Goal: Transaction & Acquisition: Purchase product/service

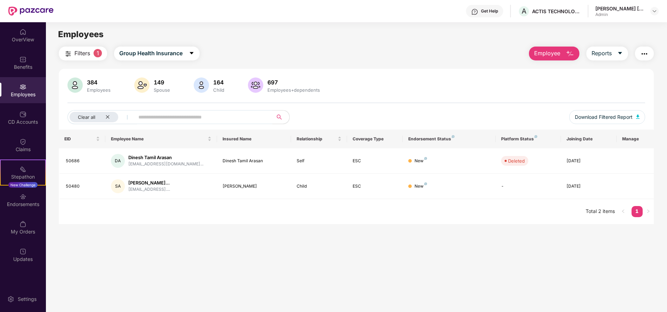
click at [24, 91] on div "Employees" at bounding box center [23, 94] width 46 height 7
click at [108, 119] on icon "close" at bounding box center [107, 117] width 5 height 5
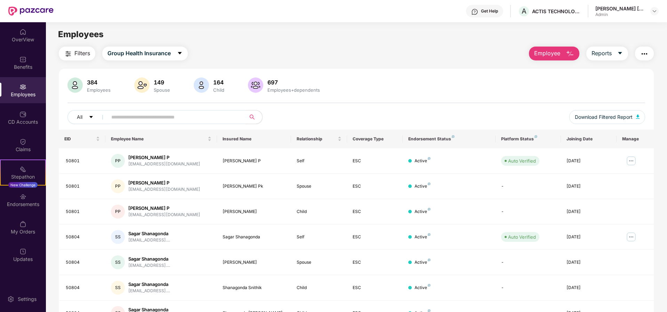
click at [130, 118] on input "text" at bounding box center [173, 117] width 125 height 10
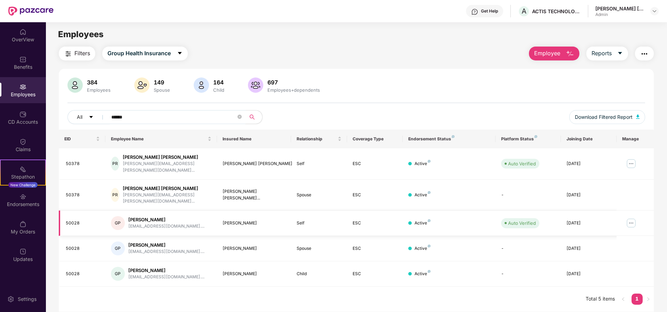
type input "******"
click at [633, 218] on img at bounding box center [631, 223] width 11 height 11
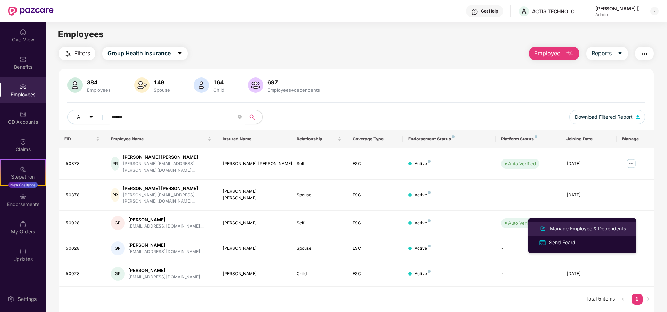
click at [557, 230] on div "Manage Employee & Dependents" at bounding box center [588, 229] width 79 height 8
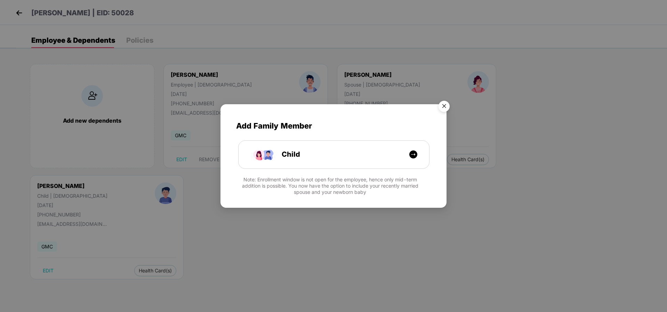
click at [446, 107] on img "Close" at bounding box center [443, 107] width 19 height 19
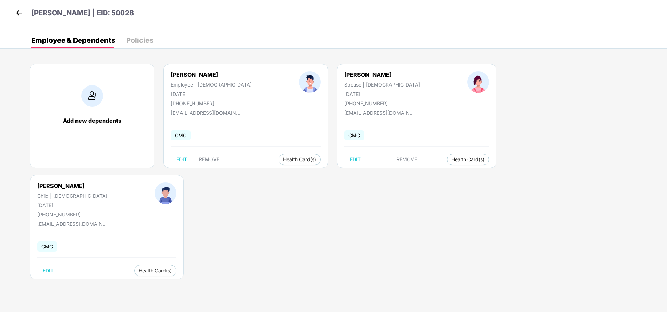
click at [144, 41] on div "Policies" at bounding box center [139, 40] width 27 height 7
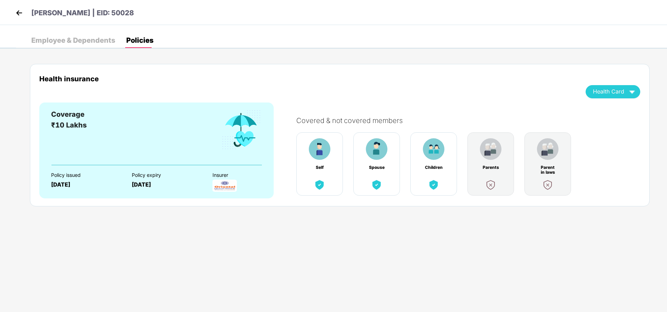
drag, startPoint x: 61, startPoint y: 43, endPoint x: 16, endPoint y: 29, distance: 46.6
click at [61, 43] on div "Employee & Dependents" at bounding box center [73, 40] width 84 height 7
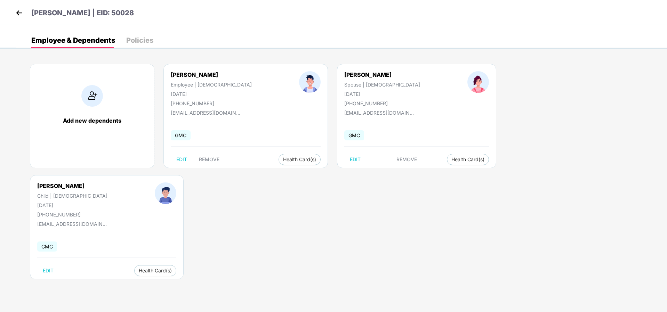
click at [19, 9] on img at bounding box center [19, 13] width 10 height 10
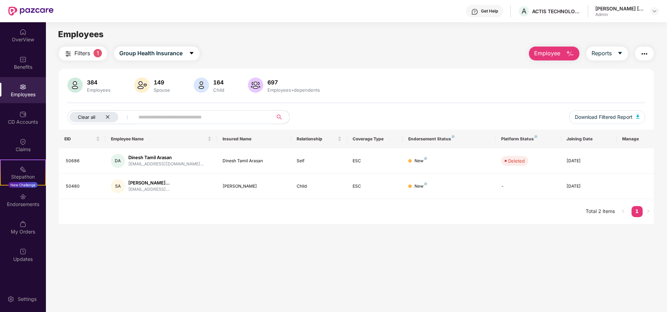
click at [103, 114] on div "Clear all" at bounding box center [94, 117] width 49 height 10
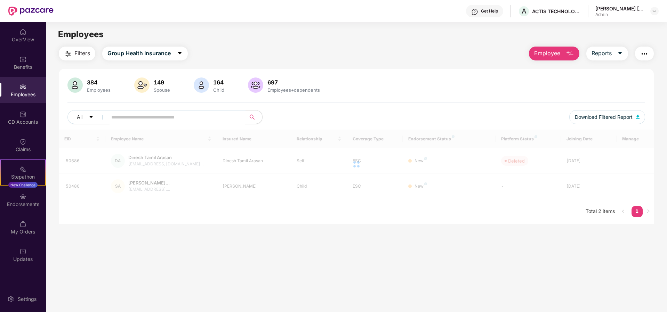
click at [116, 118] on input "text" at bounding box center [173, 117] width 125 height 10
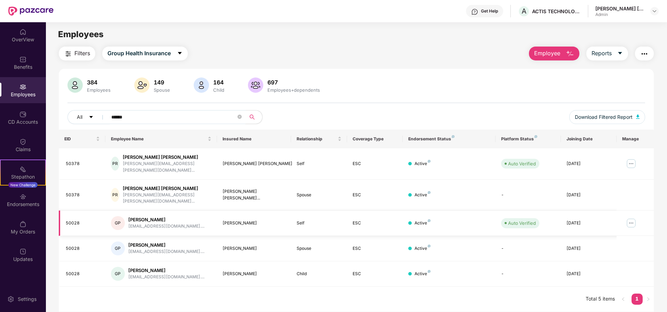
type input "******"
click at [82, 220] on div "50028" at bounding box center [83, 223] width 34 height 7
click at [429, 220] on div "Active" at bounding box center [423, 223] width 16 height 7
click at [421, 220] on div "Active" at bounding box center [423, 223] width 16 height 7
click at [580, 220] on div "11 July 2005" at bounding box center [589, 223] width 45 height 7
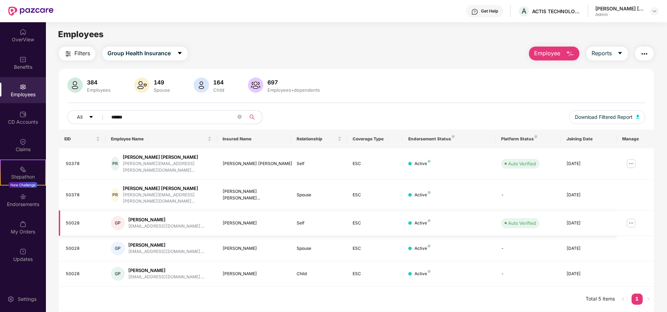
drag, startPoint x: 585, startPoint y: 211, endPoint x: 604, endPoint y: 211, distance: 18.8
click at [585, 220] on div "11 July 2005" at bounding box center [589, 223] width 45 height 7
click at [632, 218] on img at bounding box center [631, 223] width 11 height 11
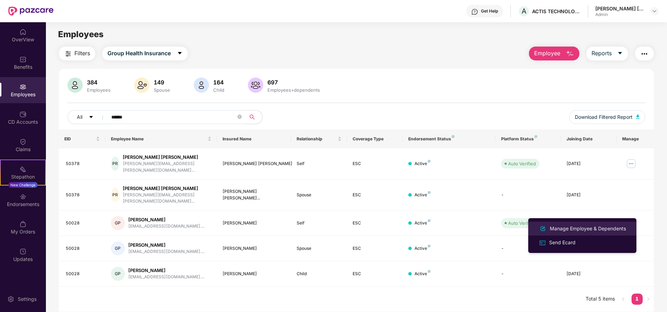
click at [567, 224] on li "Manage Employee & Dependents" at bounding box center [582, 229] width 108 height 14
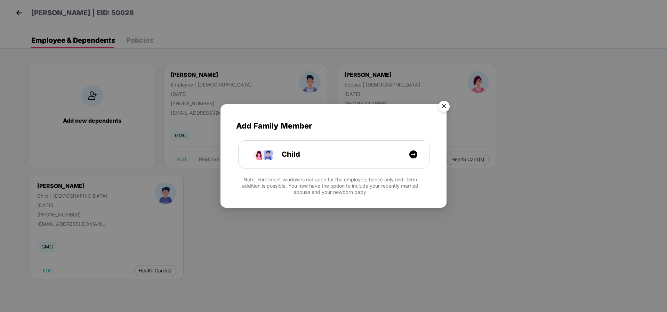
click at [445, 108] on img "Close" at bounding box center [443, 107] width 19 height 19
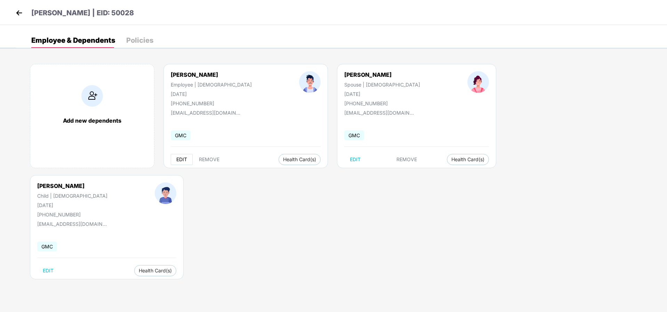
click at [179, 162] on span "EDIT" at bounding box center [181, 160] width 11 height 6
select select "****"
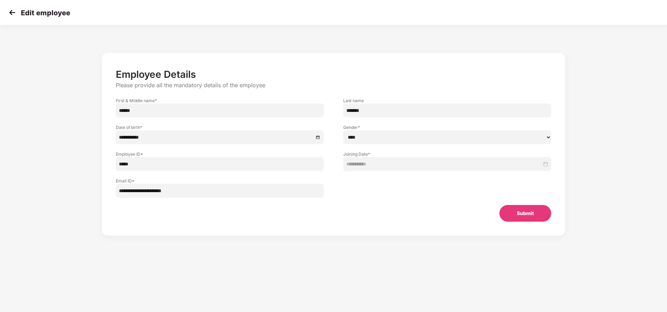
click at [10, 11] on img at bounding box center [12, 12] width 10 height 10
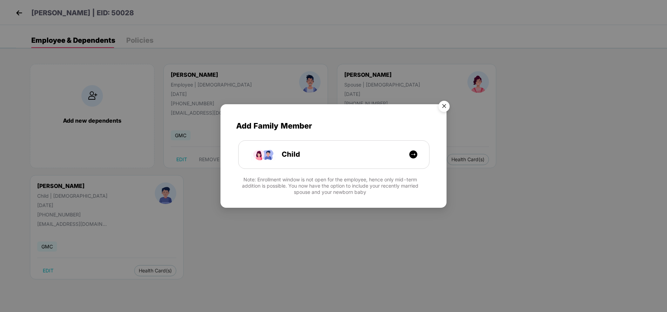
click at [446, 104] on img "Close" at bounding box center [443, 107] width 19 height 19
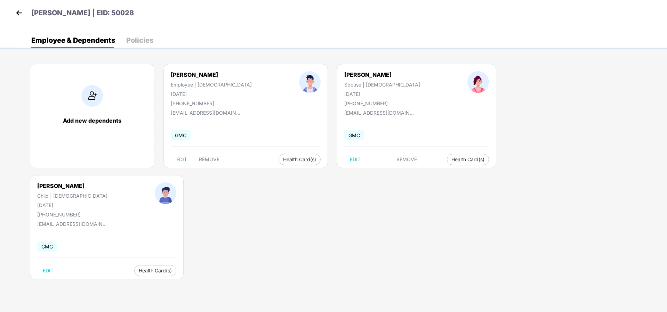
click at [137, 40] on div "Policies" at bounding box center [139, 40] width 27 height 7
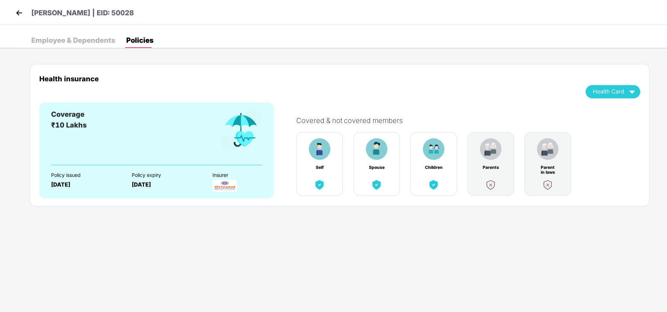
click at [626, 89] on div "Health Card" at bounding box center [613, 92] width 40 height 12
click at [21, 15] on img at bounding box center [19, 13] width 10 height 10
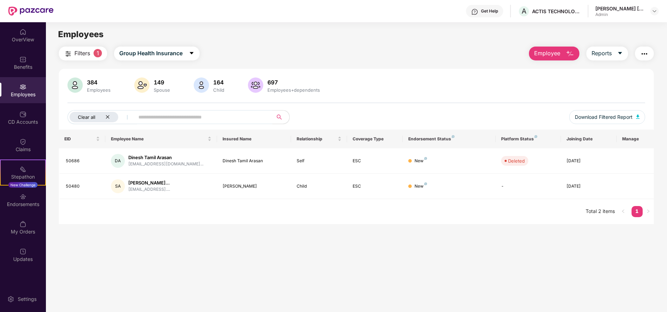
click at [107, 118] on icon "close" at bounding box center [107, 116] width 3 height 3
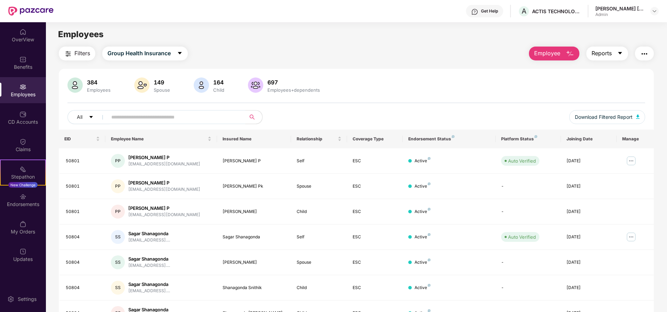
click at [611, 52] on span "Reports" at bounding box center [602, 53] width 20 height 9
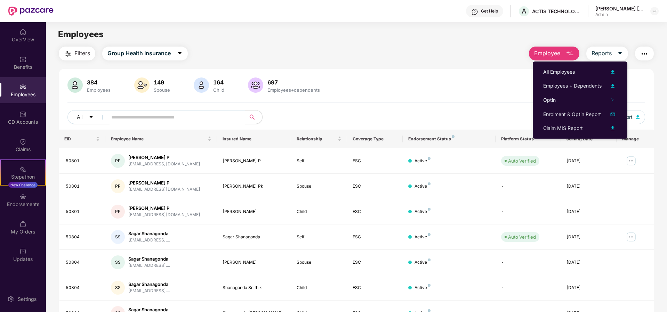
click at [645, 52] on img "button" at bounding box center [644, 54] width 8 height 8
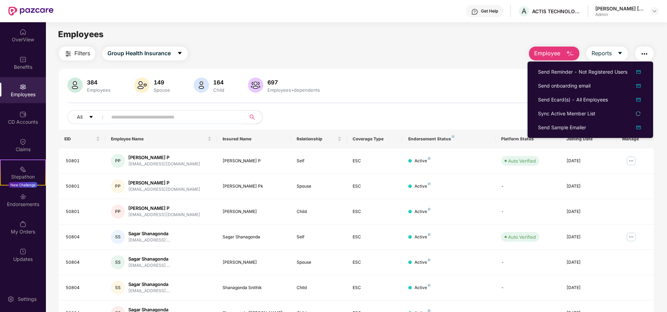
click at [120, 119] on input "text" at bounding box center [173, 117] width 125 height 10
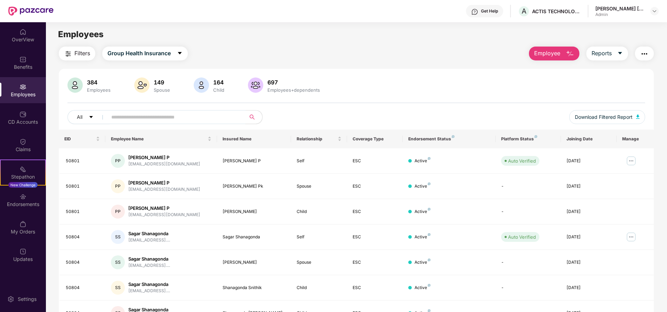
click at [406, 36] on div "Employees" at bounding box center [356, 34] width 621 height 13
click at [652, 10] on div at bounding box center [654, 11] width 8 height 8
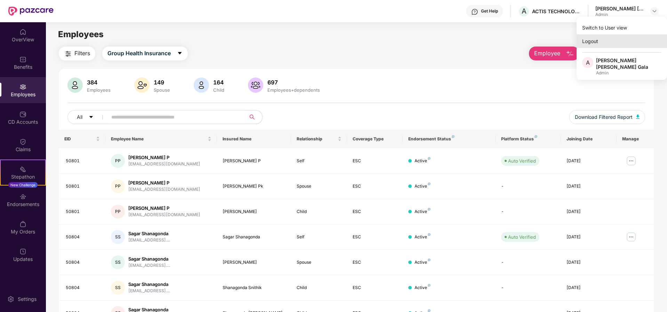
click at [599, 45] on div "Logout" at bounding box center [622, 41] width 90 height 14
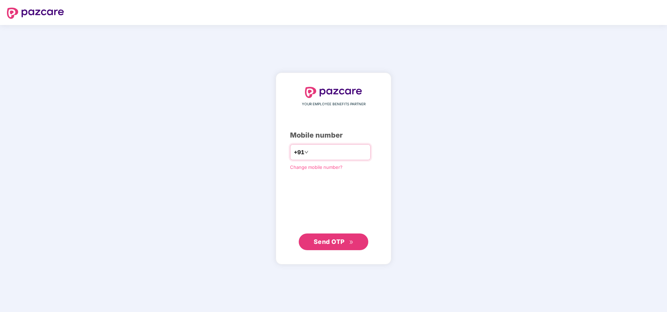
click at [310, 151] on input "number" at bounding box center [338, 152] width 57 height 11
type input "**********"
click at [340, 241] on span "Send OTP" at bounding box center [329, 241] width 31 height 7
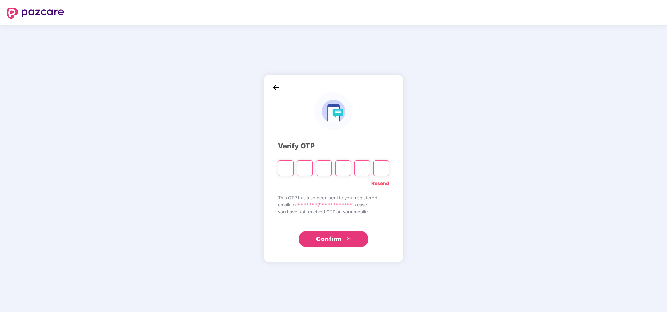
paste input "*"
type input "*"
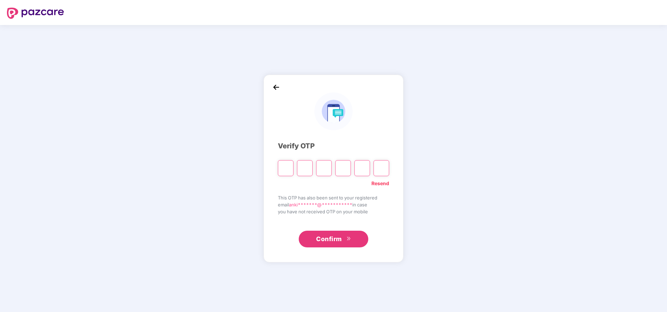
type input "*"
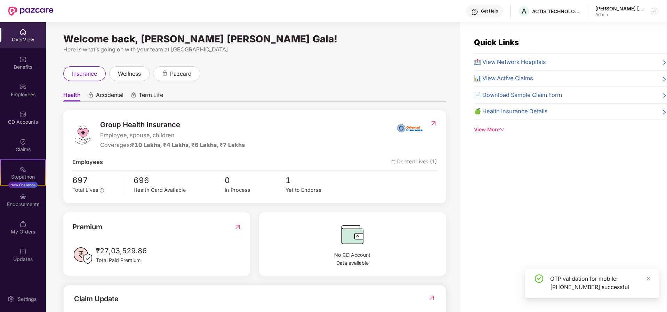
click at [625, 9] on div "Ankita Jinay Gala" at bounding box center [620, 8] width 49 height 7
click at [658, 9] on div at bounding box center [654, 11] width 8 height 8
click at [598, 30] on div "Switch to User view" at bounding box center [622, 28] width 90 height 14
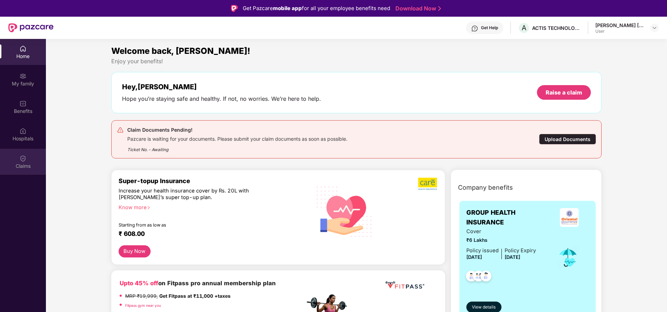
click at [18, 160] on div "Claims" at bounding box center [23, 162] width 46 height 26
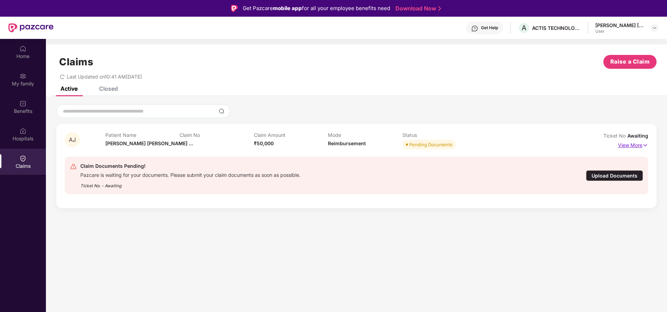
click at [643, 145] on img at bounding box center [645, 146] width 6 height 8
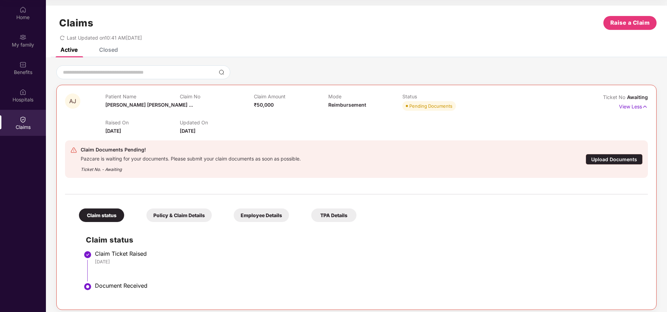
click at [111, 49] on div "Closed" at bounding box center [108, 49] width 19 height 7
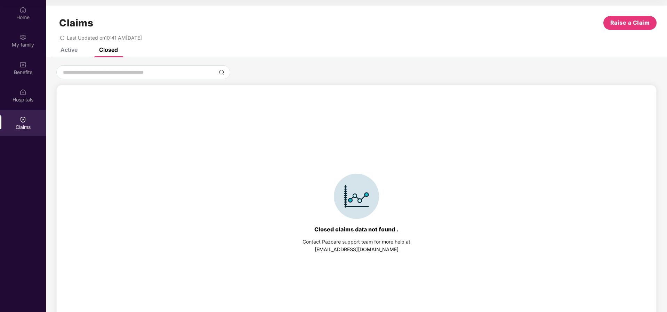
click at [76, 50] on div "Active" at bounding box center [69, 49] width 17 height 7
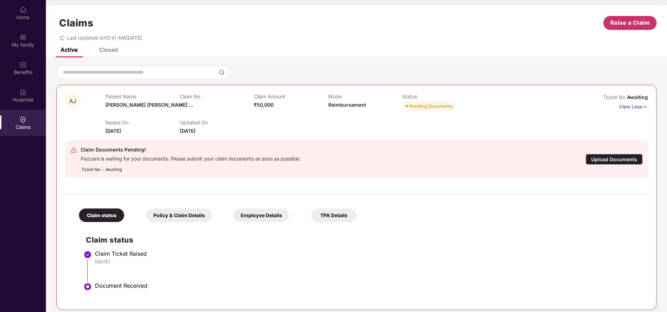
click at [621, 25] on span "Raise a Claim" at bounding box center [630, 22] width 40 height 9
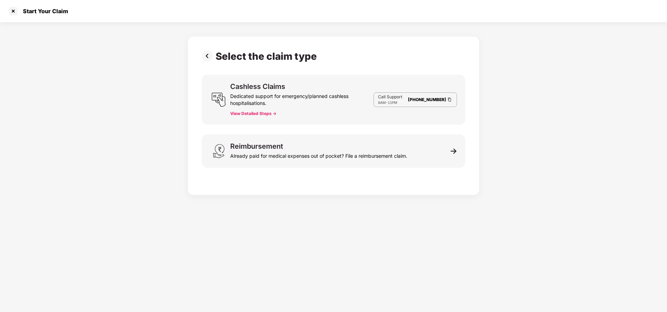
scroll to position [17, 0]
click at [9, 12] on div at bounding box center [13, 11] width 11 height 11
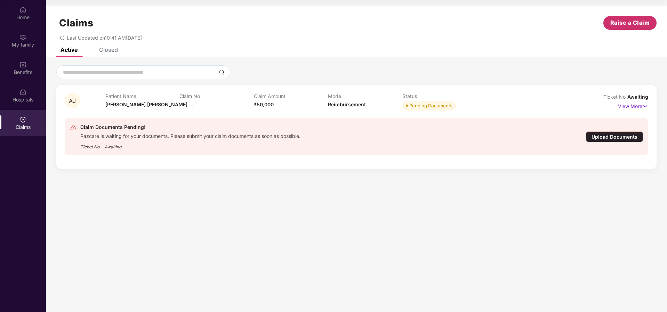
click at [634, 24] on span "Raise a Claim" at bounding box center [630, 22] width 40 height 9
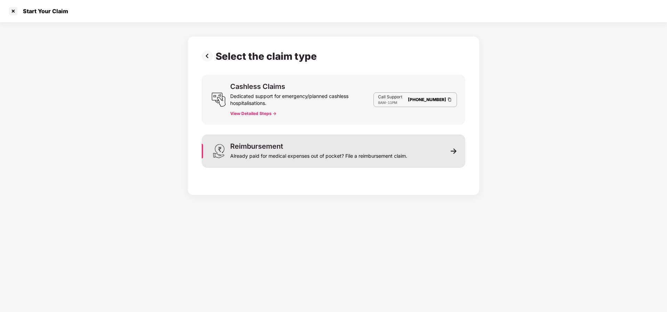
click at [261, 155] on div "Already paid for medical expenses out of pocket? File a reimbursement claim." at bounding box center [318, 155] width 177 height 10
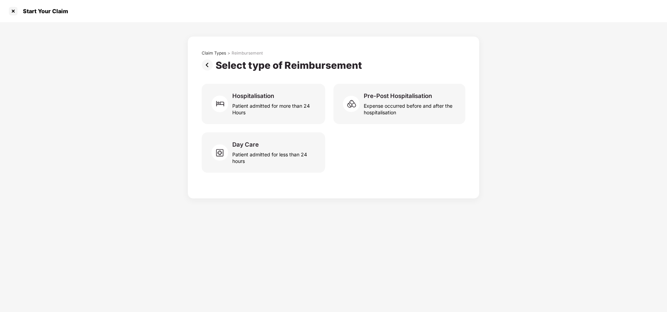
drag, startPoint x: 438, startPoint y: 118, endPoint x: 438, endPoint y: 128, distance: 10.4
click at [438, 128] on div "Claim Types > Reimbursement Select type of Reimbursement Hospitalisation Patien…" at bounding box center [334, 115] width 264 height 131
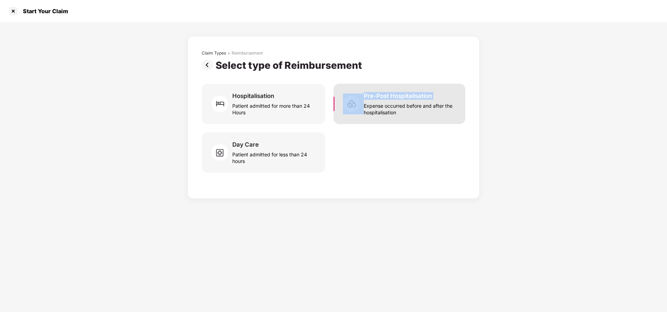
drag, startPoint x: 443, startPoint y: 93, endPoint x: 356, endPoint y: 95, distance: 87.3
click at [356, 95] on div "Pre-Post Hospitalisation Expense occurred before and after the hospitalisation" at bounding box center [400, 104] width 132 height 40
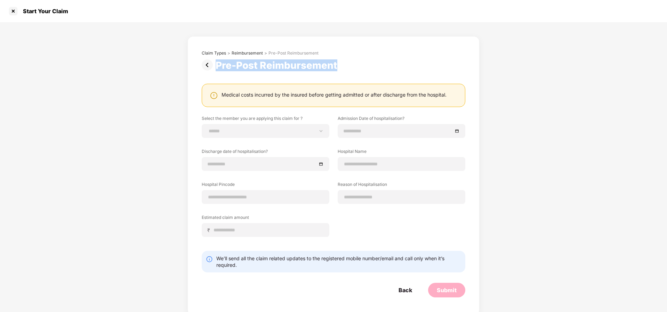
drag, startPoint x: 347, startPoint y: 66, endPoint x: 210, endPoint y: 66, distance: 137.4
click at [215, 66] on div "Pre-Post Reimbursement" at bounding box center [334, 65] width 264 height 12
copy div "Pre-Post Reimbursement"
click at [403, 292] on div "Back" at bounding box center [406, 291] width 14 height 8
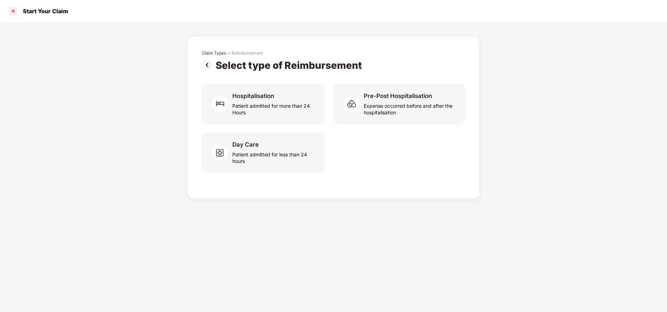
click at [11, 9] on div at bounding box center [13, 11] width 11 height 11
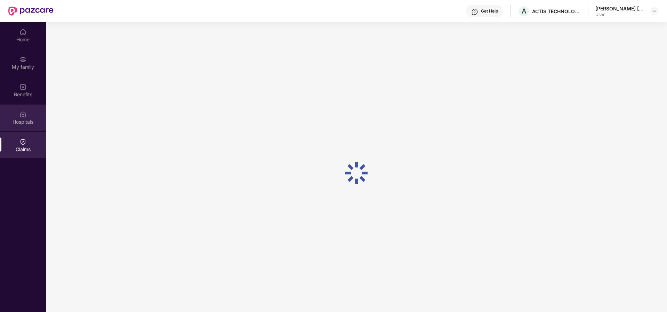
scroll to position [39, 0]
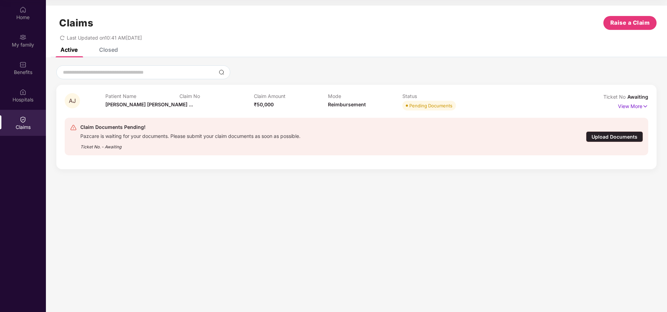
click at [24, 122] on img at bounding box center [22, 119] width 7 height 7
click at [129, 99] on div "Patient Name Ankita Jinay ..." at bounding box center [142, 102] width 74 height 19
click at [115, 104] on span "Ankita Jinay ..." at bounding box center [149, 105] width 88 height 6
click at [638, 96] on span "Awaiting" at bounding box center [638, 97] width 21 height 6
click at [637, 104] on p "View More" at bounding box center [633, 105] width 30 height 9
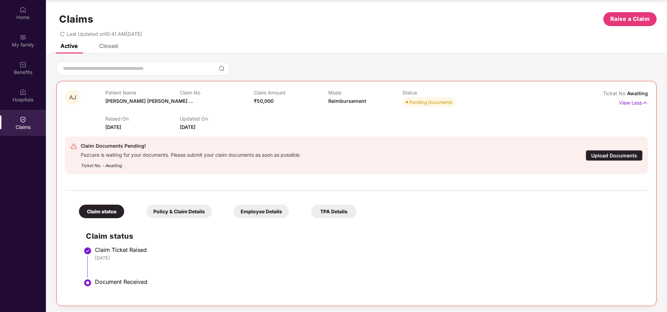
scroll to position [5, 0]
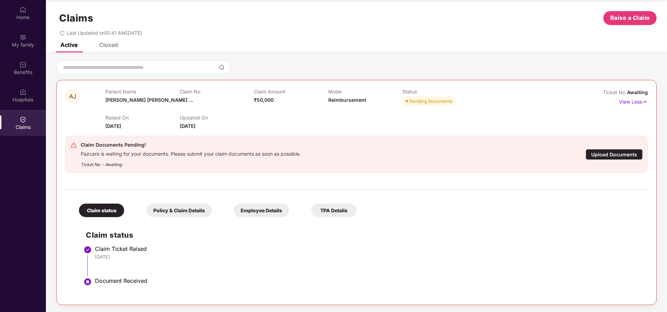
click at [167, 210] on div "Policy & Claim Details" at bounding box center [178, 211] width 65 height 14
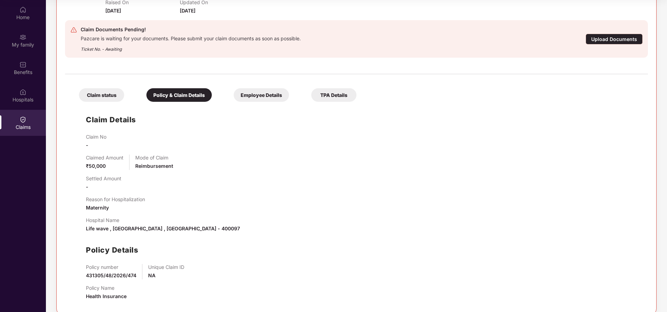
scroll to position [130, 0]
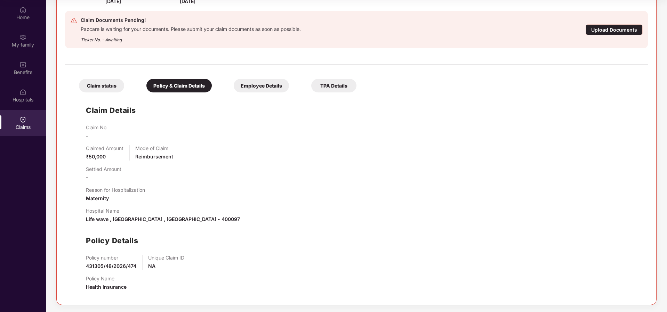
click at [269, 87] on div "Employee Details" at bounding box center [261, 86] width 55 height 14
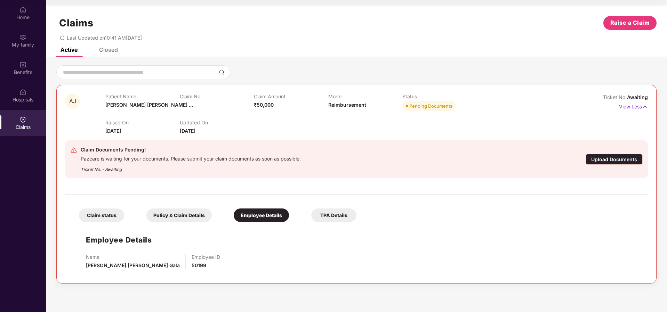
scroll to position [0, 0]
click at [340, 221] on div "TPA Details" at bounding box center [333, 216] width 45 height 14
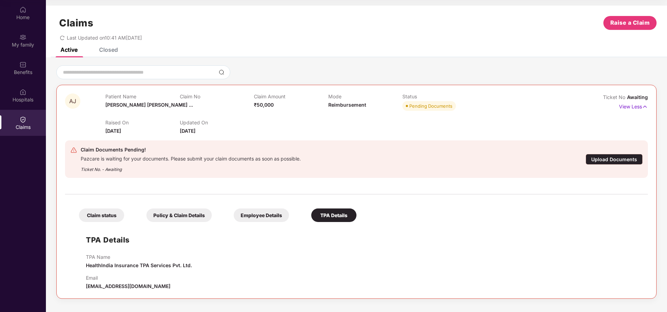
click at [23, 126] on div "Claims" at bounding box center [23, 127] width 46 height 7
click at [20, 123] on img at bounding box center [22, 119] width 7 height 7
click at [22, 92] on img at bounding box center [22, 92] width 7 height 7
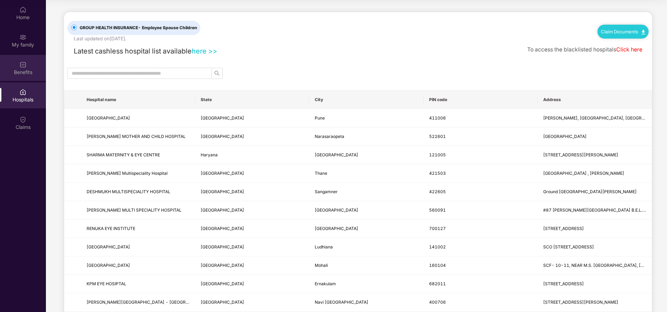
click at [19, 60] on div "Benefits" at bounding box center [23, 68] width 46 height 26
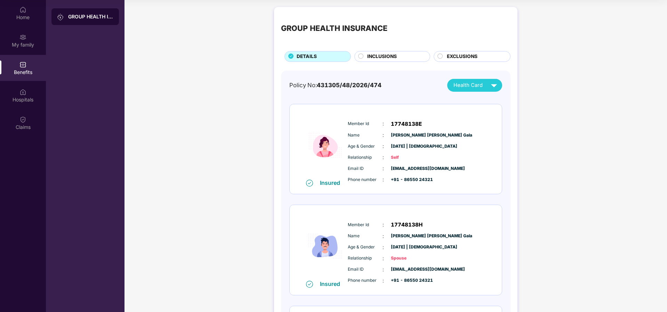
drag, startPoint x: 363, startPoint y: 58, endPoint x: 398, endPoint y: 58, distance: 34.8
click at [363, 58] on icon at bounding box center [361, 57] width 6 height 6
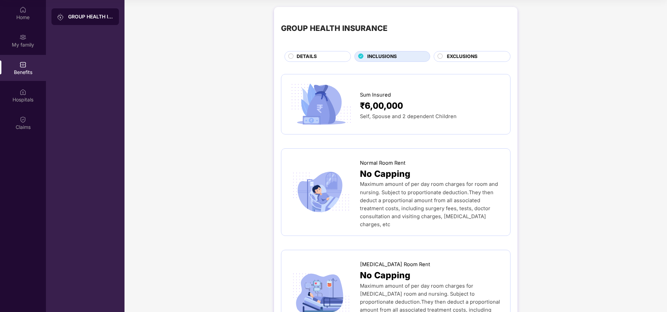
click at [458, 57] on span "EXCLUSIONS" at bounding box center [462, 57] width 31 height 8
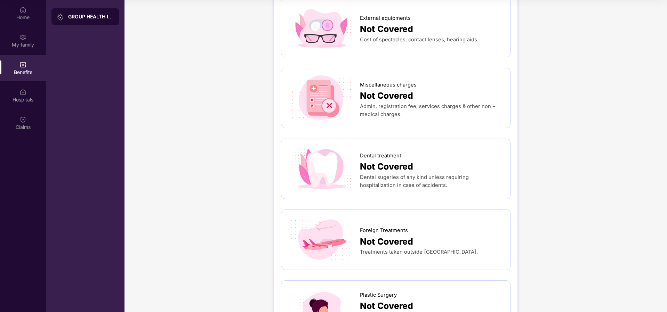
scroll to position [209, 0]
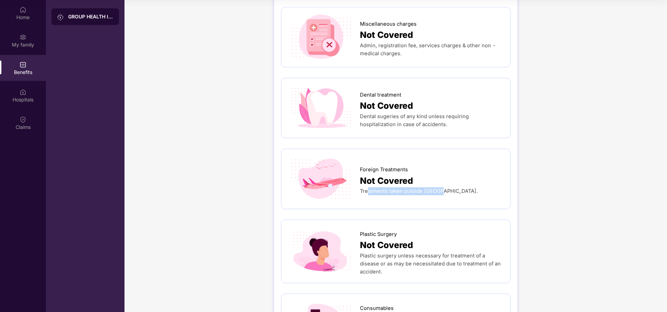
drag, startPoint x: 379, startPoint y: 195, endPoint x: 425, endPoint y: 197, distance: 46.3
click at [422, 198] on div "Foreign Treatments Not Covered Treatments taken outside India." at bounding box center [395, 179] width 215 height 46
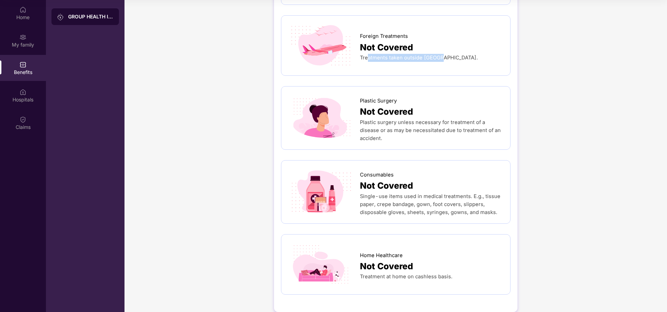
scroll to position [350, 0]
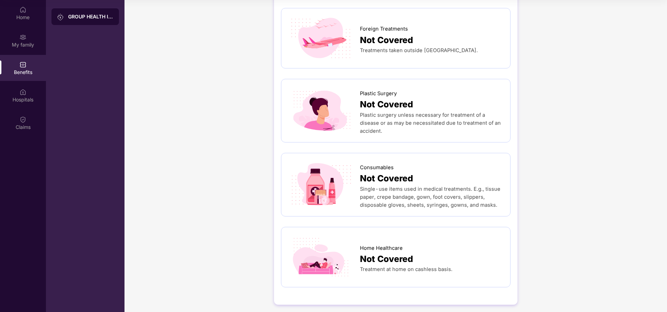
drag, startPoint x: 376, startPoint y: 271, endPoint x: 417, endPoint y: 271, distance: 40.4
click at [416, 271] on div "Home Healthcare Not Covered Treatment at home on cashless basis." at bounding box center [395, 257] width 215 height 46
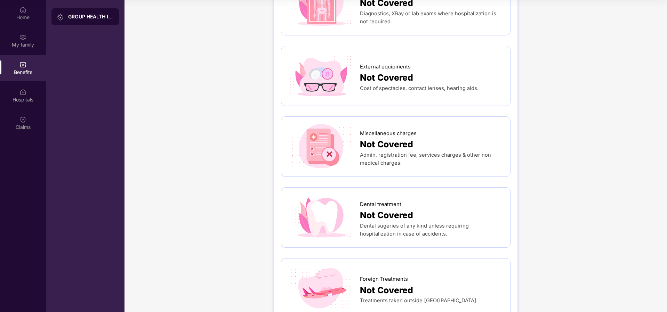
scroll to position [0, 0]
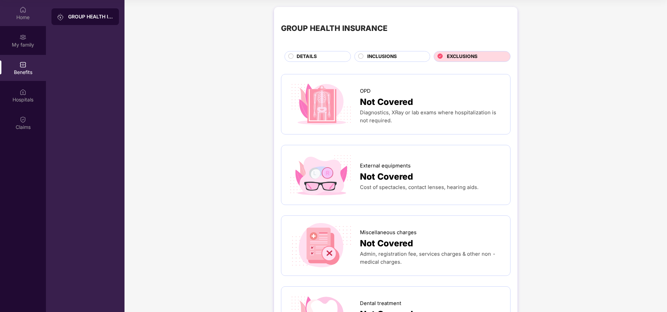
click at [24, 11] on img at bounding box center [22, 9] width 7 height 7
